Goal: Task Accomplishment & Management: Manage account settings

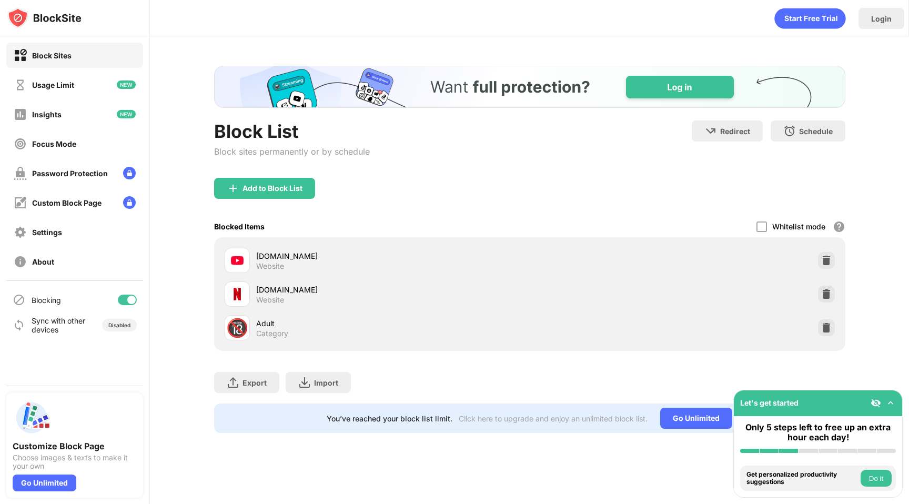
click at [236, 304] on div at bounding box center [237, 293] width 25 height 25
click at [265, 287] on div "netflix.com" at bounding box center [392, 289] width 273 height 11
click at [240, 291] on img at bounding box center [237, 294] width 13 height 13
click at [826, 297] on img at bounding box center [826, 294] width 11 height 11
